Goal: Transaction & Acquisition: Obtain resource

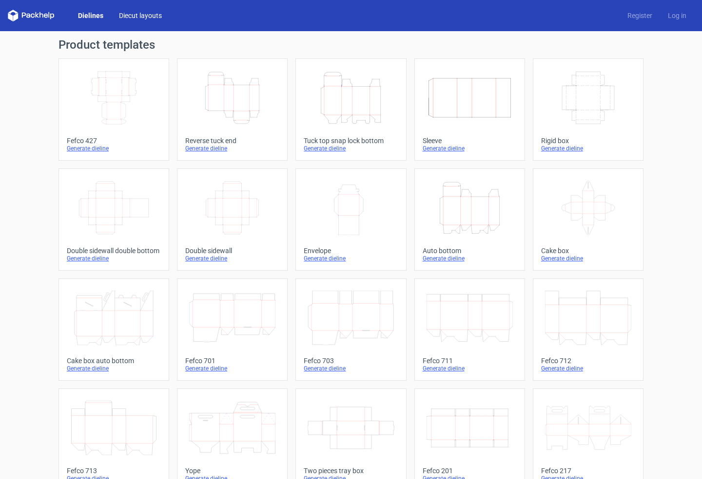
click at [127, 17] on link "Diecut layouts" at bounding box center [140, 16] width 58 height 10
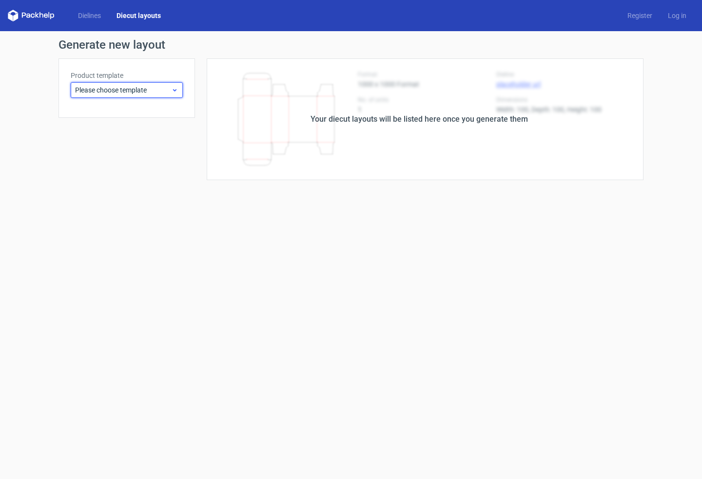
click at [117, 84] on div "Please choose template" at bounding box center [127, 90] width 112 height 16
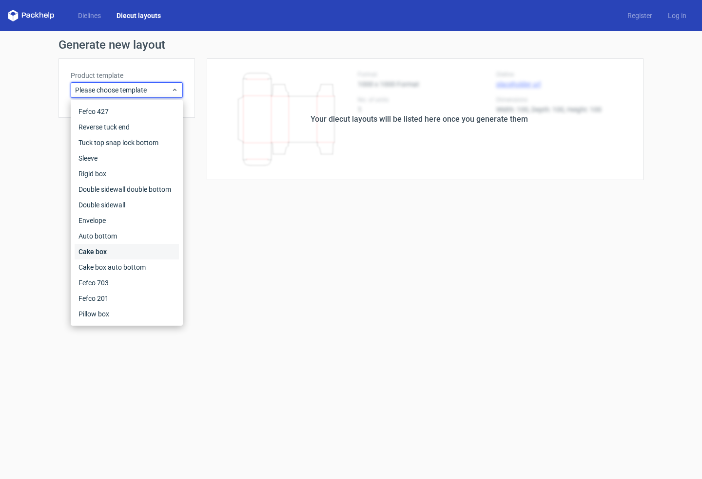
click at [110, 255] on div "Cake box" at bounding box center [127, 252] width 104 height 16
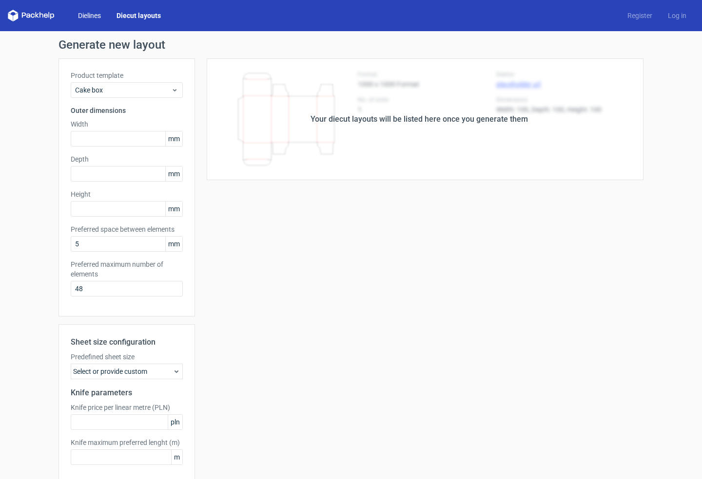
click at [87, 16] on link "Dielines" at bounding box center [89, 16] width 38 height 10
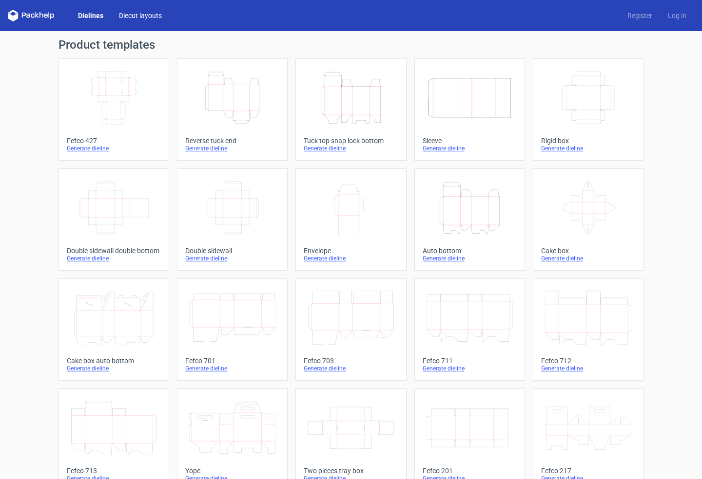
click at [132, 17] on link "Diecut layouts" at bounding box center [140, 16] width 58 height 10
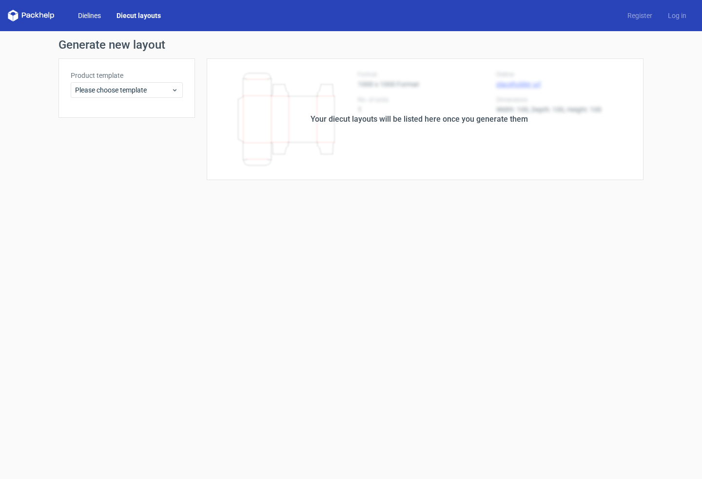
click at [84, 14] on link "Dielines" at bounding box center [89, 16] width 38 height 10
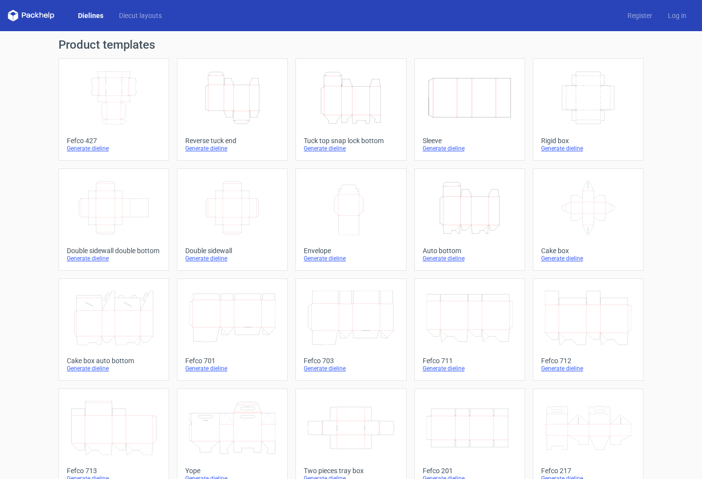
click at [598, 210] on icon at bounding box center [588, 208] width 86 height 55
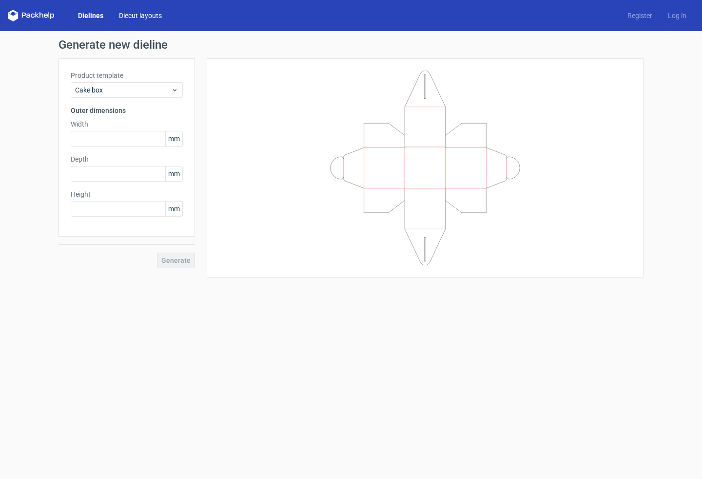
click at [142, 17] on link "Diecut layouts" at bounding box center [140, 16] width 58 height 10
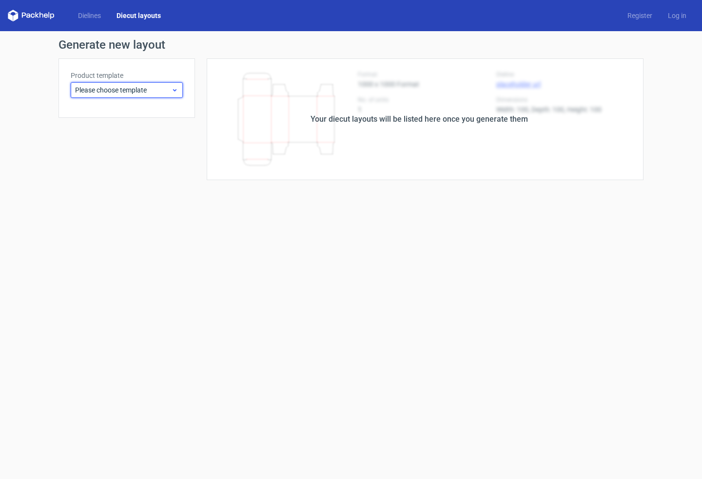
click at [152, 91] on span "Please choose template" at bounding box center [123, 90] width 96 height 10
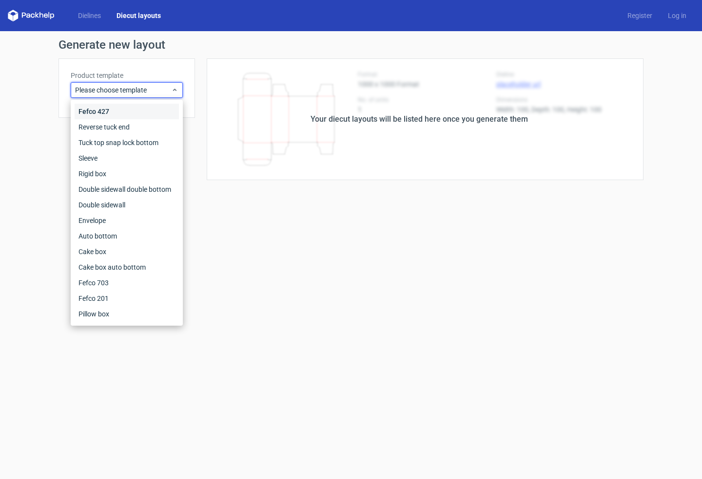
click at [122, 111] on div "Fefco 427" at bounding box center [127, 112] width 104 height 16
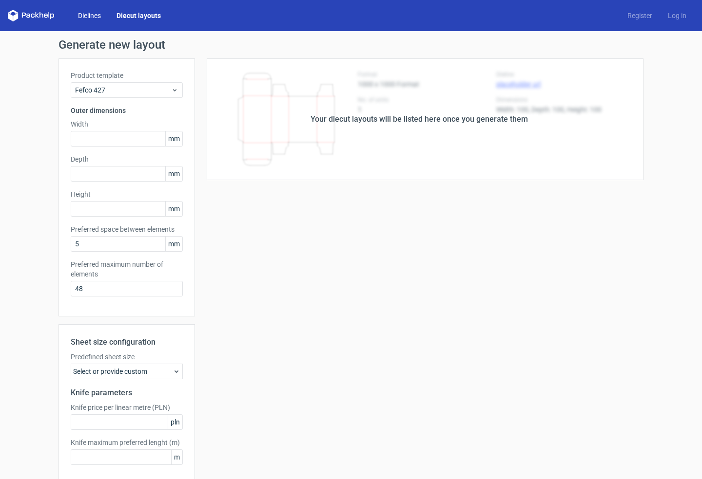
click at [92, 14] on link "Dielines" at bounding box center [89, 16] width 38 height 10
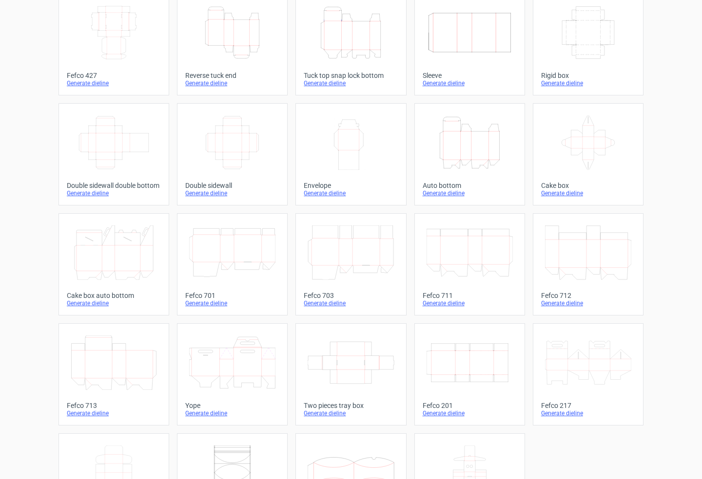
scroll to position [130, 0]
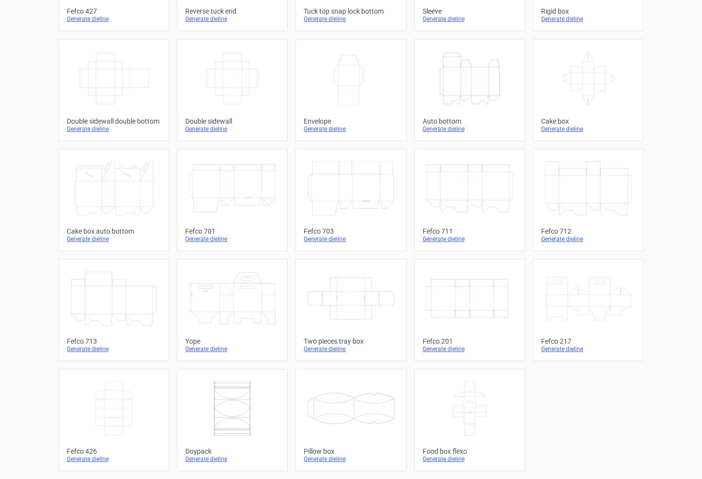
click at [582, 191] on icon at bounding box center [588, 188] width 86 height 55
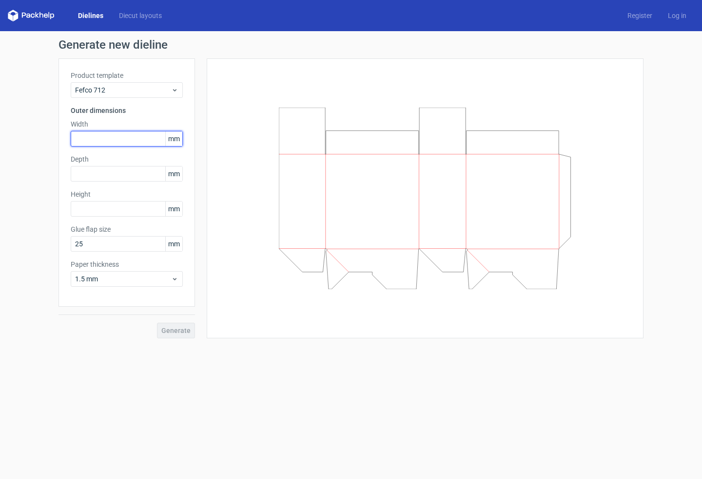
click at [95, 139] on input "text" at bounding box center [127, 139] width 112 height 16
type input "21"
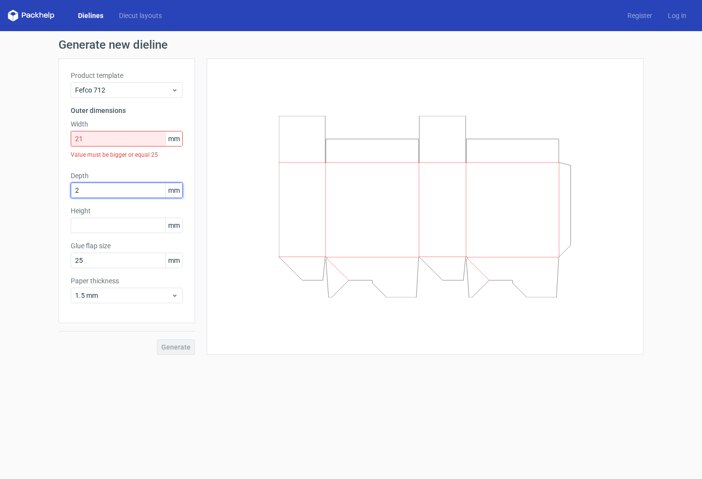
type input "21"
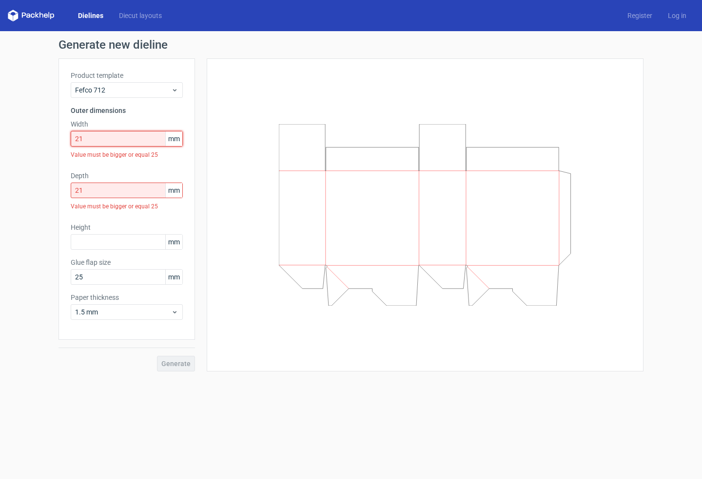
click at [91, 136] on input "21" at bounding box center [127, 139] width 112 height 16
type input "210"
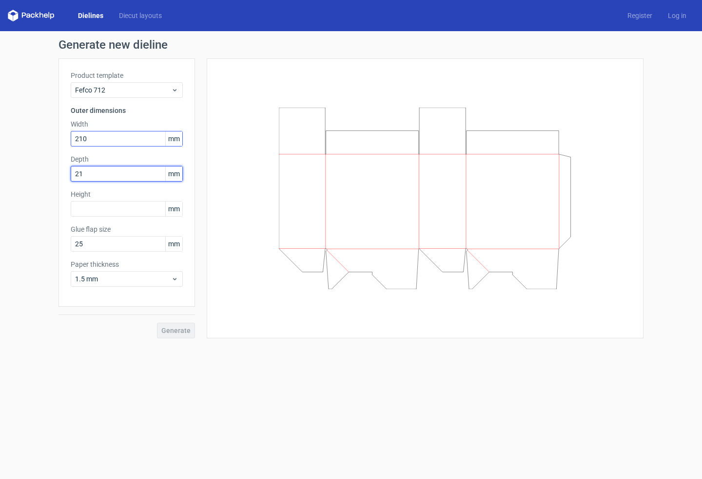
type input "210"
click at [95, 209] on input "text" at bounding box center [127, 209] width 112 height 16
type input "170"
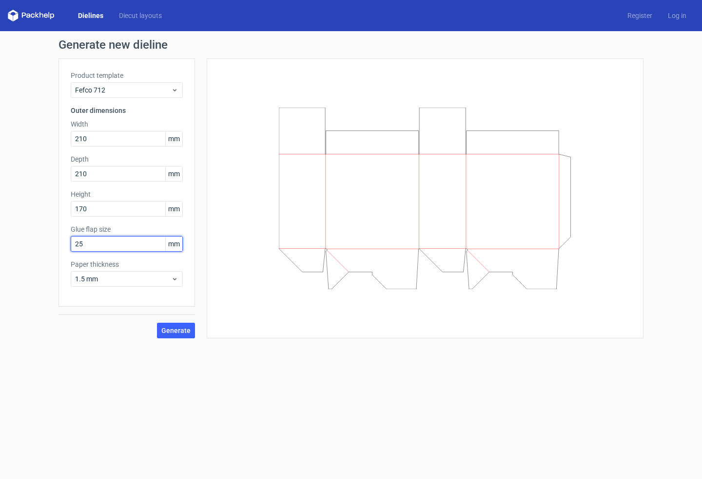
click at [88, 245] on input "25" at bounding box center [127, 244] width 112 height 16
click at [174, 329] on span "Generate" at bounding box center [175, 330] width 29 height 7
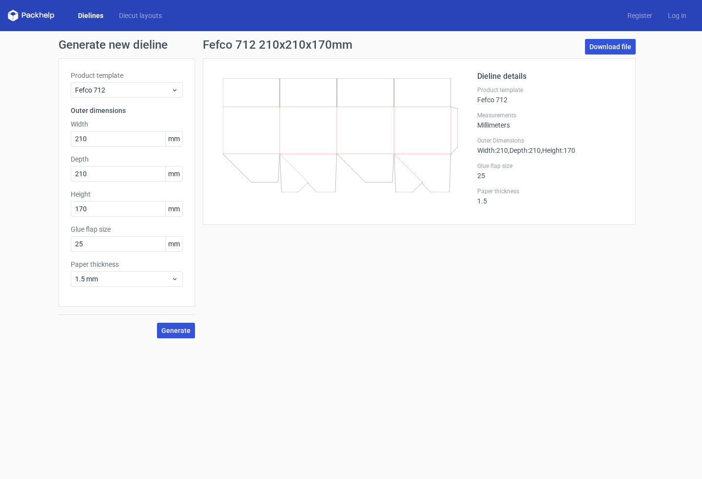
click at [610, 45] on link "Download file" at bounding box center [610, 47] width 51 height 16
drag, startPoint x: 97, startPoint y: 135, endPoint x: 48, endPoint y: 134, distance: 49.2
click at [48, 134] on div "Generate new dieline Product template Fefco 712 Outer dimensions Width 210 mm D…" at bounding box center [351, 188] width 702 height 315
type input "155"
drag, startPoint x: 98, startPoint y: 139, endPoint x: 61, endPoint y: 137, distance: 37.1
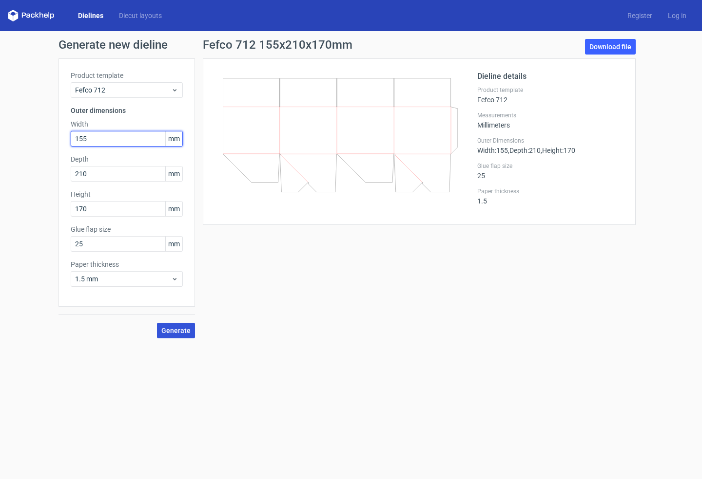
click at [61, 137] on div "Product template Fefco 712 Outer dimensions Width 155 mm Depth 210 mm Height 17…" at bounding box center [126, 182] width 136 height 249
drag, startPoint x: 100, startPoint y: 173, endPoint x: 59, endPoint y: 170, distance: 40.6
click at [59, 170] on div "Product template Fefco 712 Outer dimensions Width 155 mm Depth 210 mm Height 17…" at bounding box center [126, 182] width 136 height 249
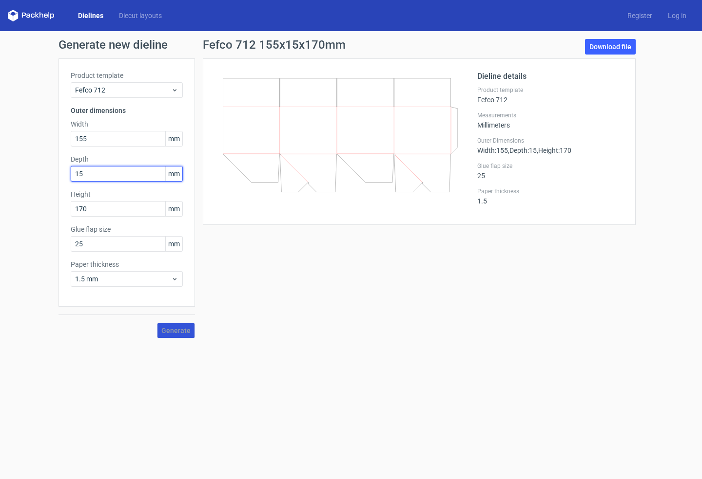
type input "155"
click at [175, 329] on span "Generate" at bounding box center [175, 330] width 29 height 7
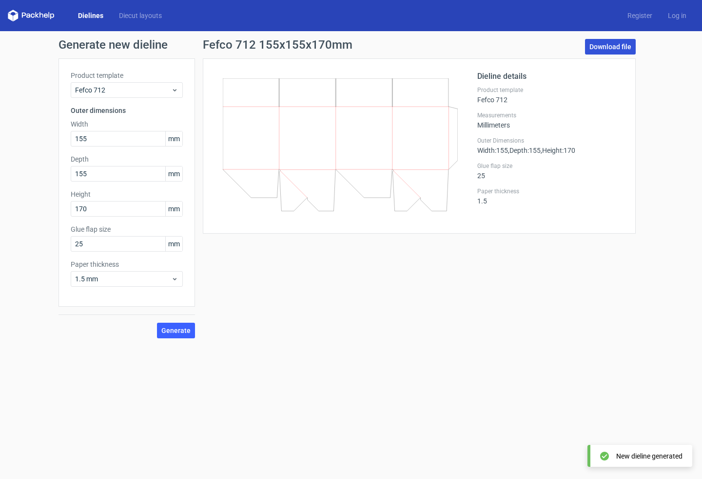
click at [612, 46] on link "Download file" at bounding box center [610, 47] width 51 height 16
